Goal: Navigation & Orientation: Find specific page/section

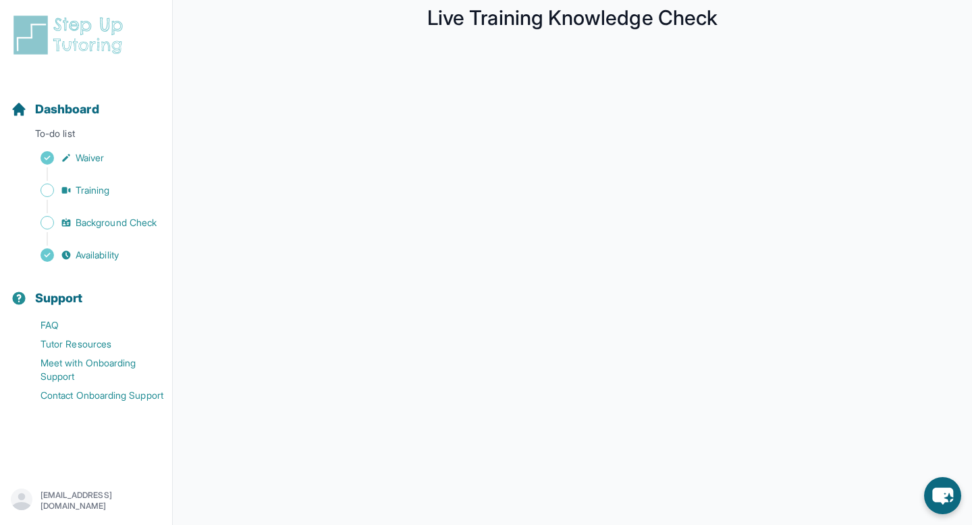
scroll to position [63, 0]
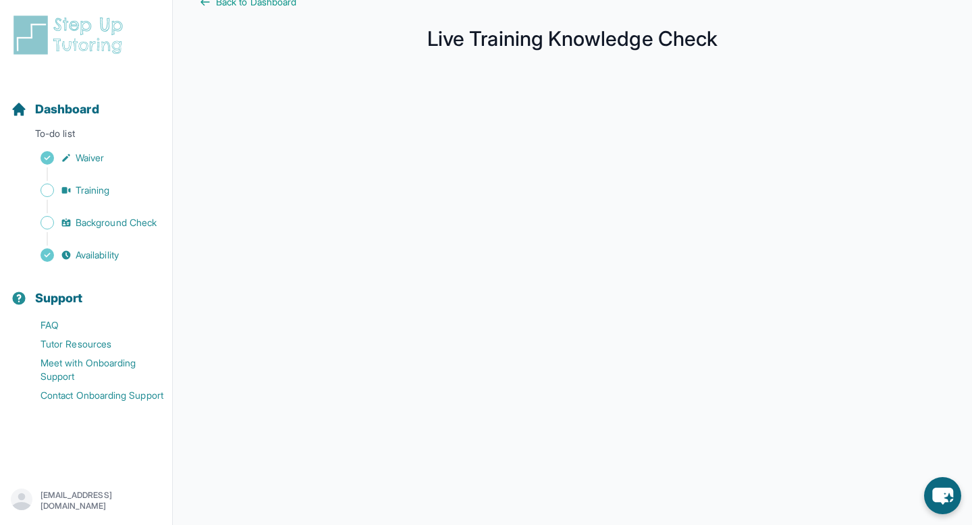
scroll to position [193, 0]
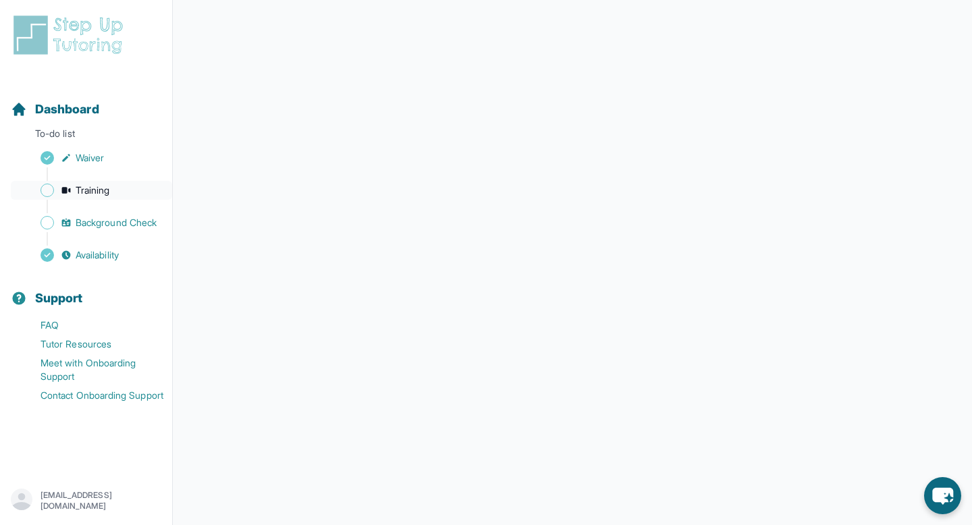
click at [103, 198] on link "Training" at bounding box center [91, 190] width 161 height 19
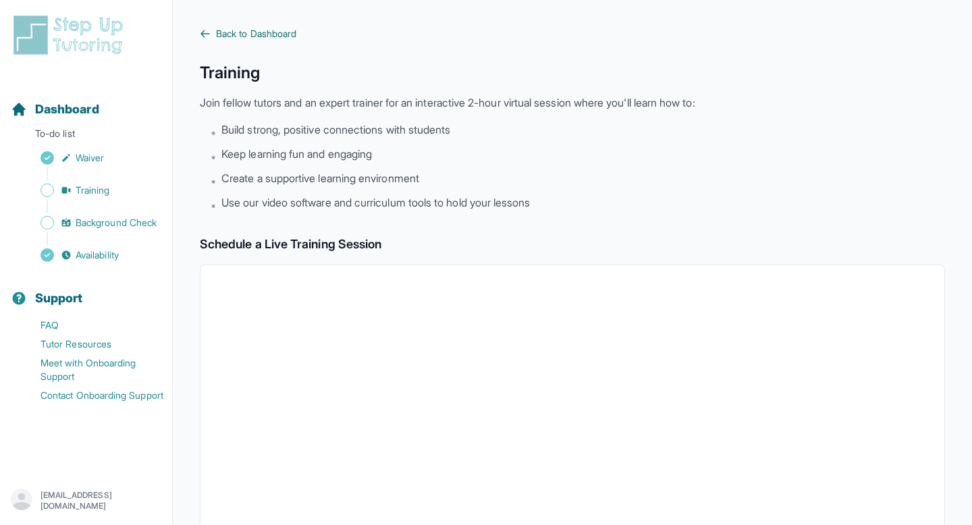
click at [238, 28] on span "Back to Dashboard" at bounding box center [256, 33] width 80 height 13
